Goal: Task Accomplishment & Management: Complete application form

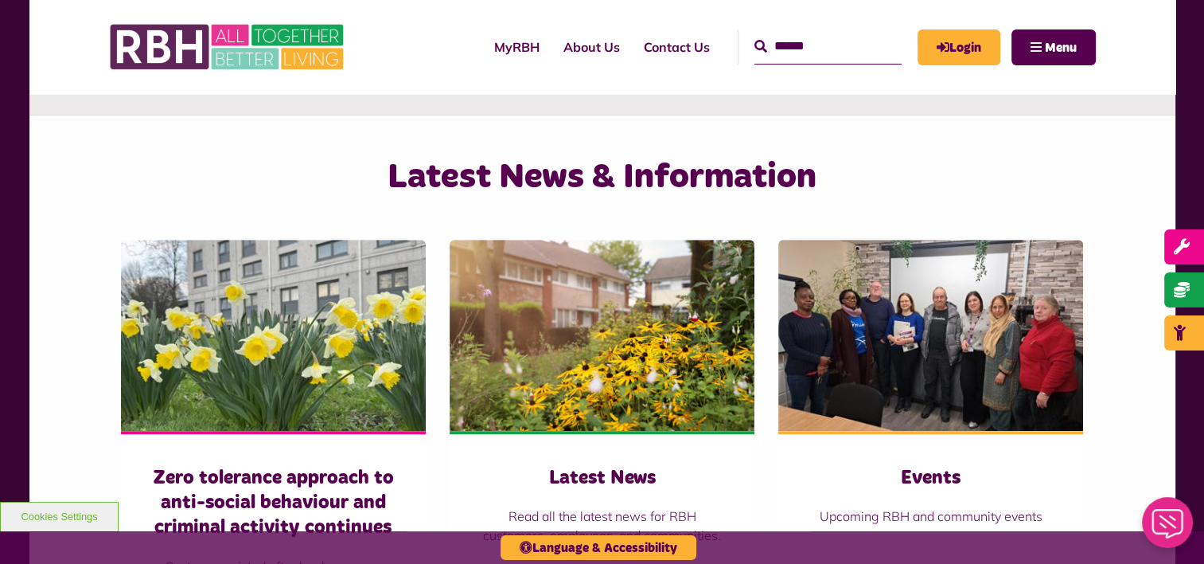
scroll to position [796, 0]
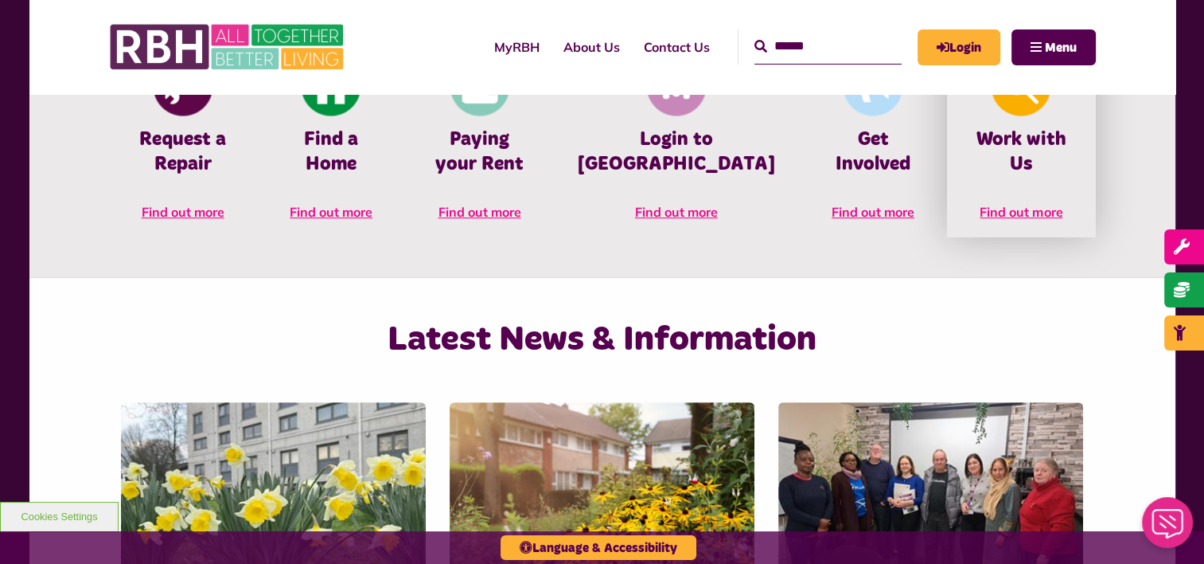
click at [1001, 154] on link "Work with Us Find out more" at bounding box center [1021, 145] width 148 height 183
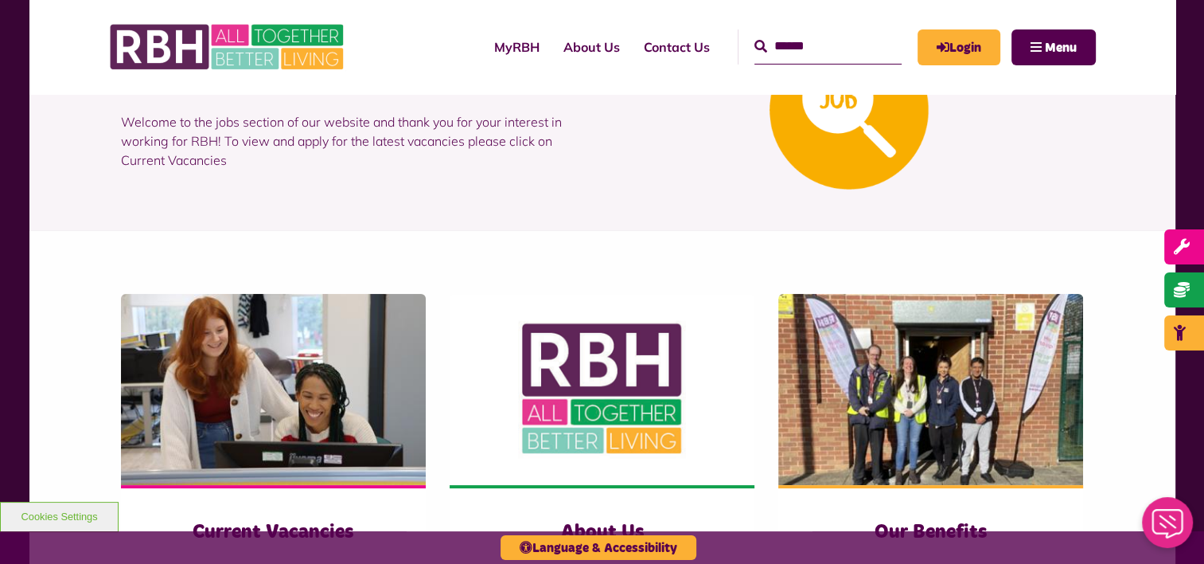
scroll to position [239, 0]
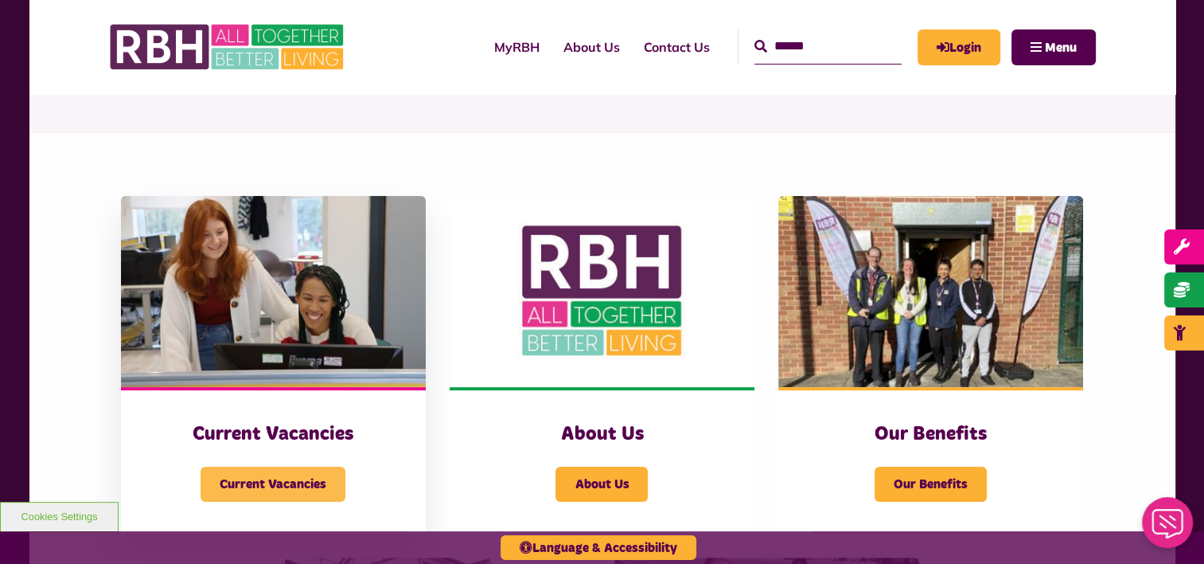
click at [275, 478] on span "Current Vacancies" at bounding box center [273, 483] width 145 height 35
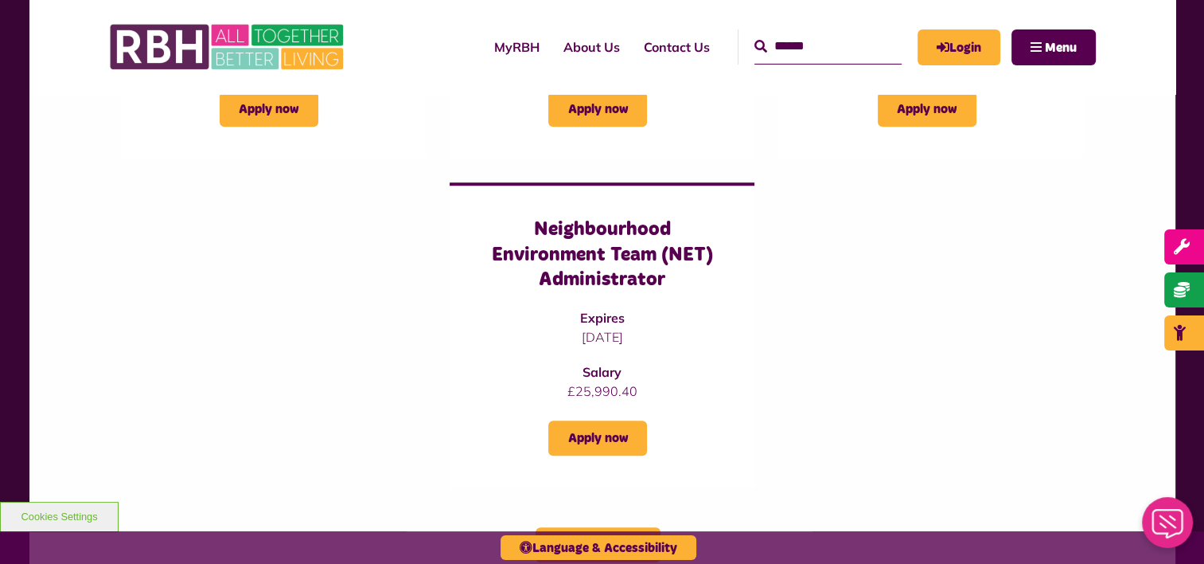
scroll to position [1264, 0]
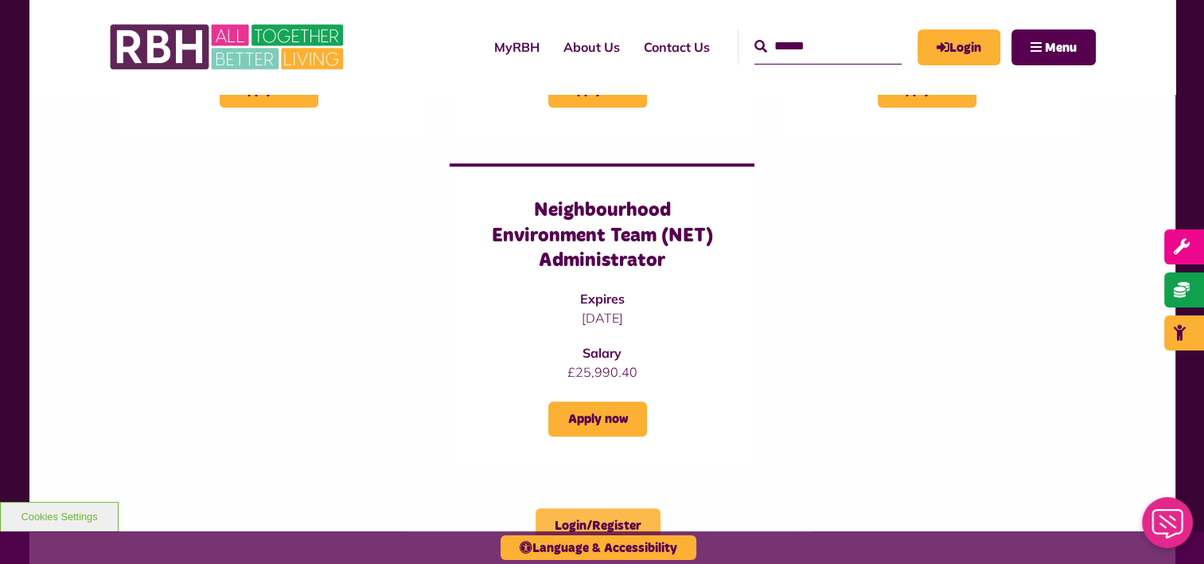
click at [603, 508] on link "Login/Register" at bounding box center [598, 525] width 125 height 35
